Goal: Task Accomplishment & Management: Use online tool/utility

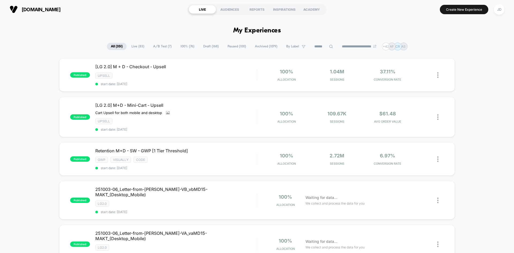
click at [329, 45] on icon at bounding box center [331, 46] width 4 height 4
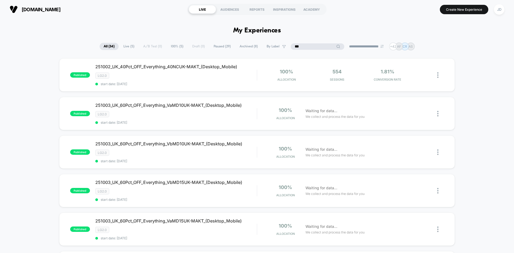
type input "***"
click at [438, 113] on img at bounding box center [438, 114] width 1 height 6
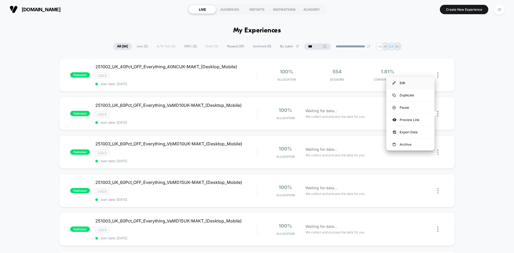
click at [405, 81] on div "Edit" at bounding box center [411, 83] width 48 height 12
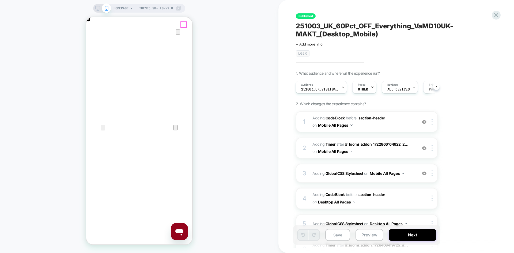
click at [94, 41] on icon "Close" at bounding box center [92, 43] width 4 height 4
click at [98, 9] on icon at bounding box center [97, 8] width 5 height 5
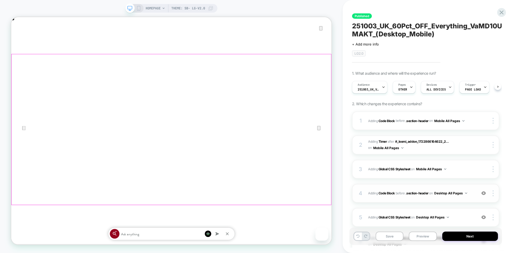
scroll to position [0, 0]
click at [473, 196] on span "Adding Code Block BEFORE .section-header .section-header on Desktop All Pages" at bounding box center [421, 193] width 106 height 7
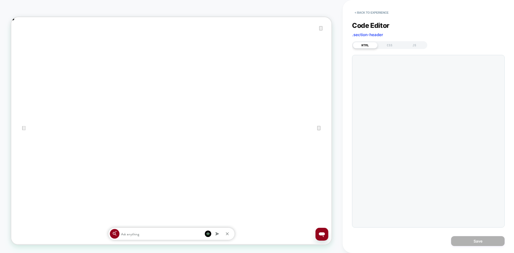
scroll to position [0, 0]
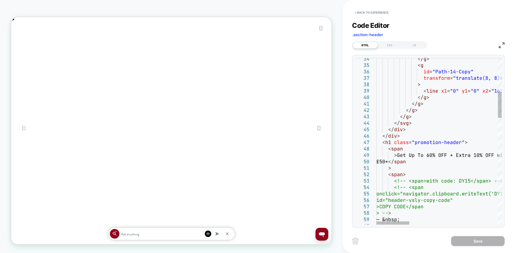
type textarea "**********"
click at [482, 241] on button "Save" at bounding box center [478, 241] width 54 height 10
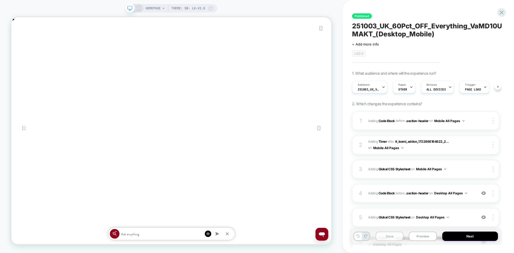
scroll to position [0, 0]
click at [138, 8] on icon at bounding box center [138, 8] width 5 height 5
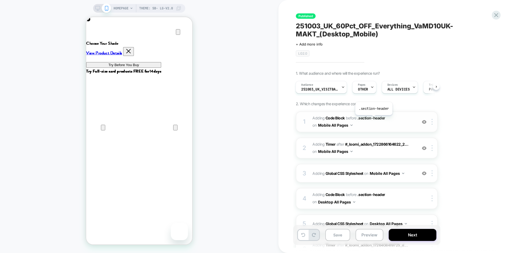
click at [387, 126] on span "Adding Code Block BEFORE .section-header .section-header on Mobile All Pages" at bounding box center [364, 122] width 102 height 14
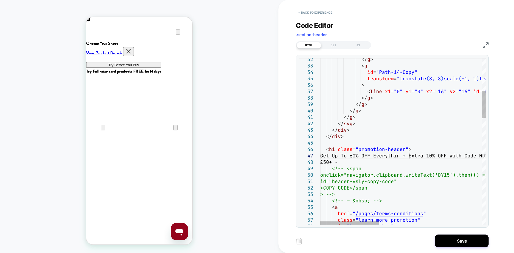
scroll to position [39, 92]
type textarea "**********"
click at [468, 244] on button "Save" at bounding box center [462, 241] width 54 height 13
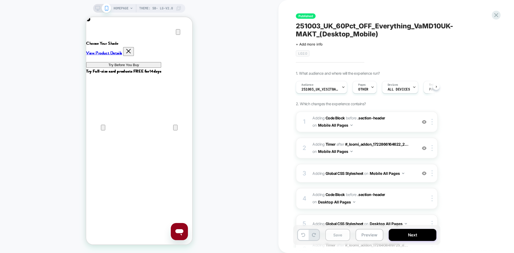
scroll to position [0, 0]
click at [341, 238] on button "Save" at bounding box center [338, 235] width 25 height 12
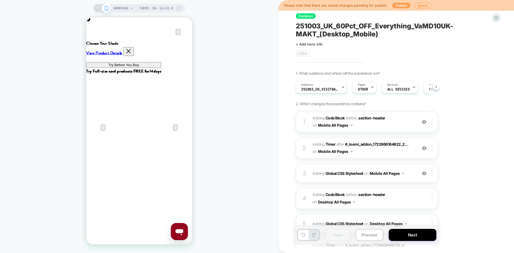
click at [396, 7] on button "Publish" at bounding box center [402, 6] width 18 height 6
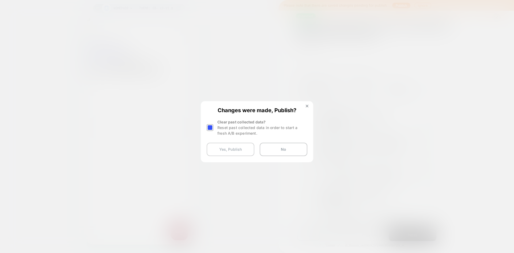
click at [225, 151] on button "Yes, Publish" at bounding box center [231, 149] width 48 height 13
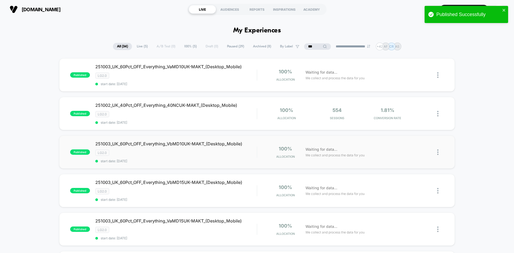
click at [438, 152] on img at bounding box center [438, 153] width 1 height 6
click at [410, 122] on div "Edit" at bounding box center [411, 121] width 48 height 12
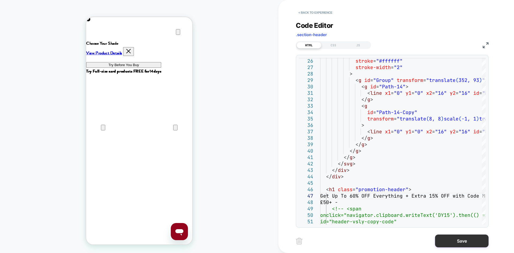
type textarea "**********"
click at [457, 239] on button "Save" at bounding box center [462, 241] width 54 height 13
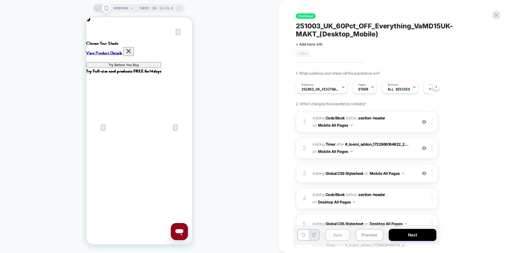
scroll to position [0, 0]
click at [96, 8] on icon at bounding box center [97, 8] width 5 height 5
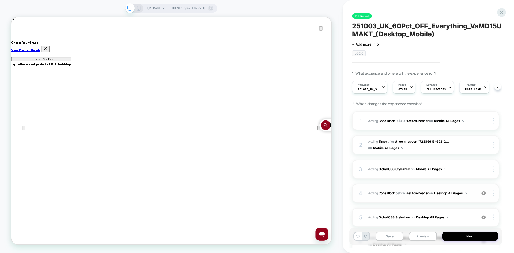
scroll to position [0, 0]
click at [473, 197] on div "4 Adding Code Block BEFORE .section-header .section-header on Desktop All Pages…" at bounding box center [425, 193] width 147 height 19
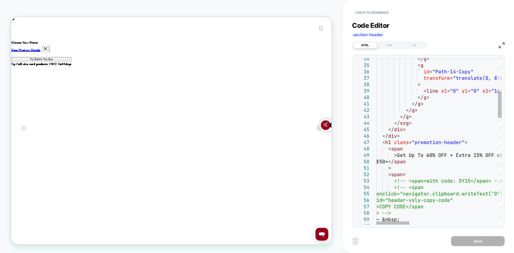
type textarea "**********"
click at [473, 241] on button "Save" at bounding box center [478, 241] width 54 height 10
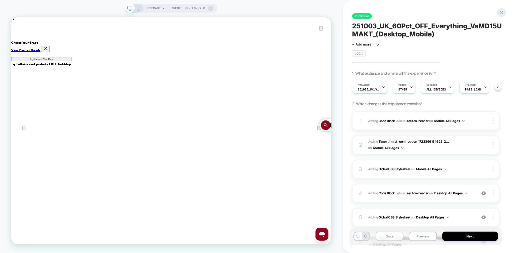
scroll to position [0, 0]
click at [396, 236] on button "Save" at bounding box center [390, 236] width 28 height 9
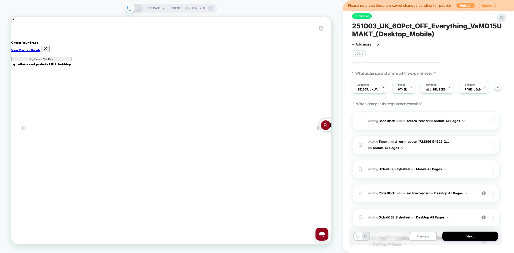
click at [463, 6] on button "Publish" at bounding box center [466, 6] width 18 height 6
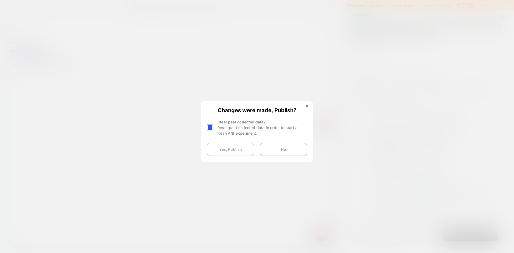
click at [232, 148] on button "Yes, Publish" at bounding box center [231, 149] width 48 height 13
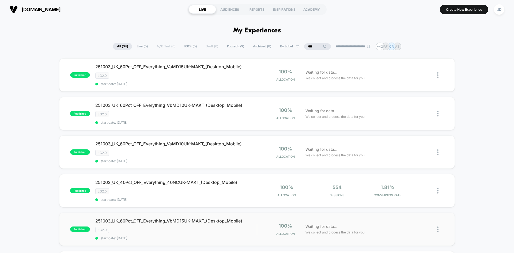
click at [438, 229] on img at bounding box center [438, 230] width 1 height 6
click at [406, 184] on div "Edit" at bounding box center [411, 183] width 48 height 12
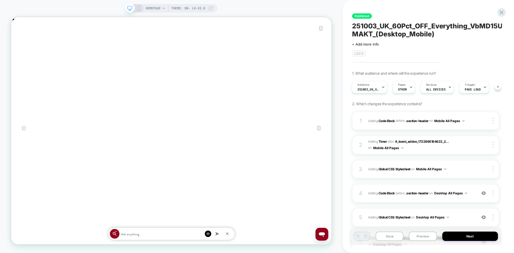
scroll to position [0, 427]
click at [471, 197] on div "4 Adding Code Block BEFORE .section-header .section-header on Desktop All Pages…" at bounding box center [425, 193] width 147 height 19
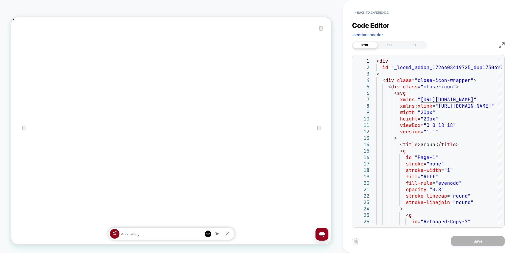
click at [18, 42] on icon "Close" at bounding box center [17, 44] width 4 height 4
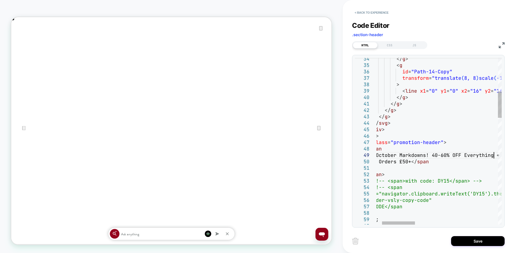
scroll to position [51, 139]
type textarea "**********"
click at [469, 242] on button "Save" at bounding box center [478, 241] width 54 height 10
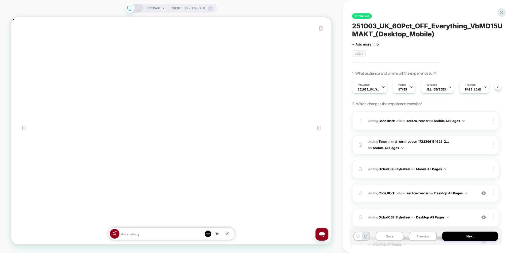
scroll to position [0, 0]
click at [139, 9] on icon at bounding box center [138, 8] width 5 height 5
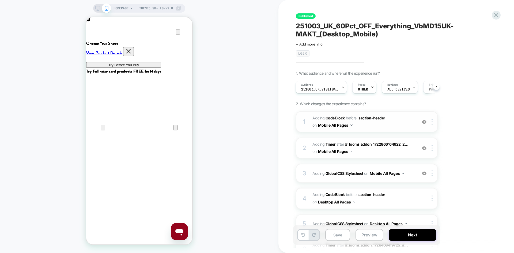
click at [385, 126] on span "Adding Code Block BEFORE .section-header .section-header on Mobile All Pages" at bounding box center [364, 122] width 102 height 14
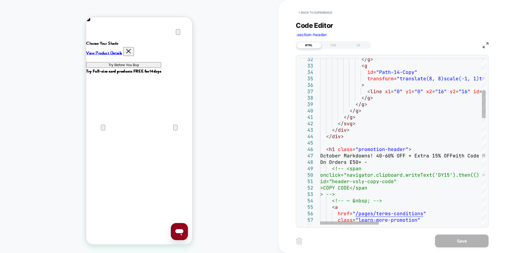
type textarea "**********"
click at [455, 243] on button "Save" at bounding box center [462, 241] width 54 height 13
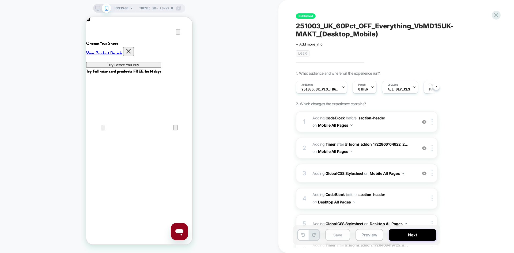
scroll to position [0, 0]
click at [338, 238] on button "Save" at bounding box center [338, 235] width 25 height 12
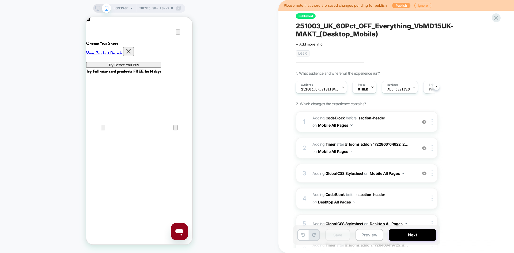
click at [399, 3] on button "Publish" at bounding box center [402, 6] width 18 height 6
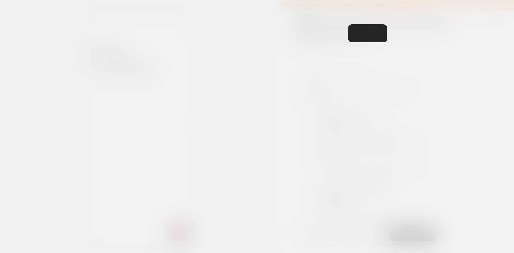
scroll to position [0, 212]
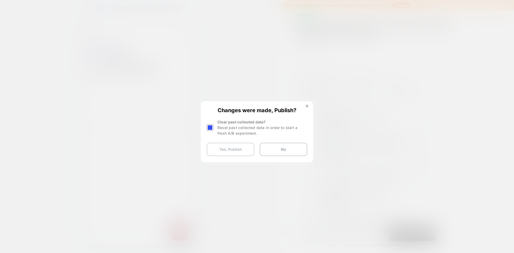
click at [236, 152] on button "Yes, Publish" at bounding box center [231, 149] width 48 height 13
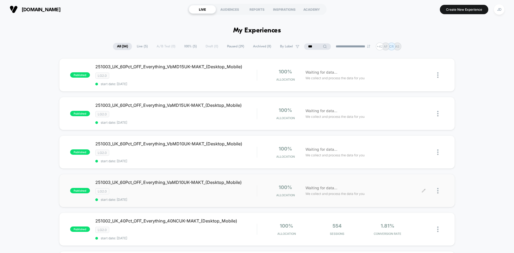
click at [397, 193] on div "Waiting for data... We collect and process the data for you" at bounding box center [363, 191] width 121 height 13
click at [439, 192] on img at bounding box center [438, 191] width 1 height 6
click at [409, 160] on div "Edit" at bounding box center [411, 160] width 48 height 12
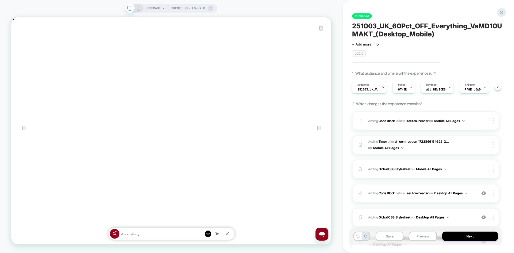
scroll to position [0, 855]
click at [502, 15] on icon at bounding box center [501, 12] width 7 height 7
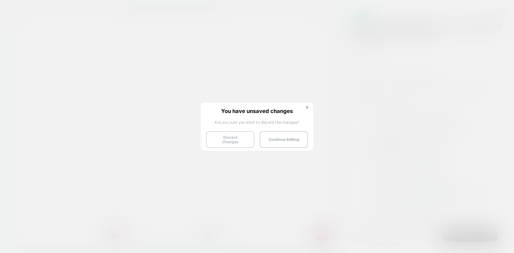
click at [233, 140] on button "Discard Changes" at bounding box center [230, 139] width 48 height 17
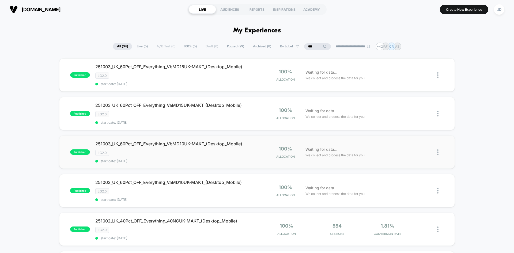
click at [438, 153] on img at bounding box center [438, 153] width 1 height 6
click at [412, 121] on div "Edit" at bounding box center [411, 121] width 48 height 12
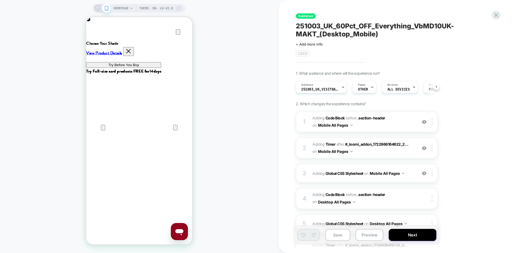
scroll to position [0, 106]
click at [99, 10] on icon at bounding box center [97, 8] width 5 height 5
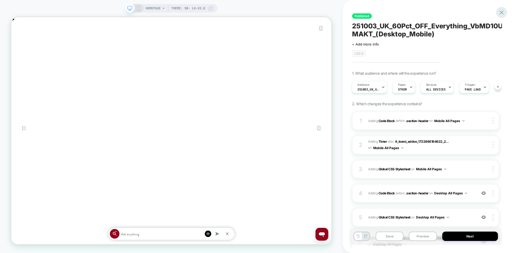
click at [503, 12] on icon at bounding box center [501, 12] width 7 height 7
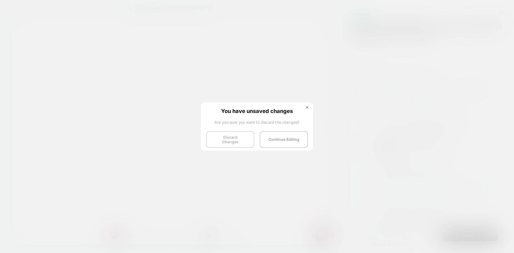
click at [224, 139] on button "Discard Changes" at bounding box center [230, 139] width 48 height 17
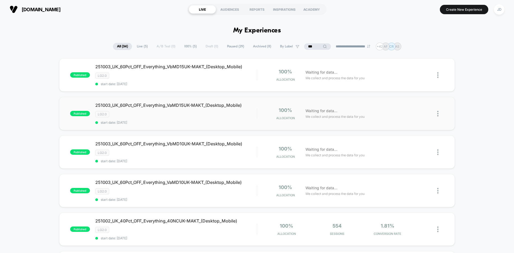
click at [439, 113] on img at bounding box center [438, 114] width 1 height 6
click at [397, 82] on div "Edit" at bounding box center [411, 83] width 48 height 12
